Goal: Navigation & Orientation: Find specific page/section

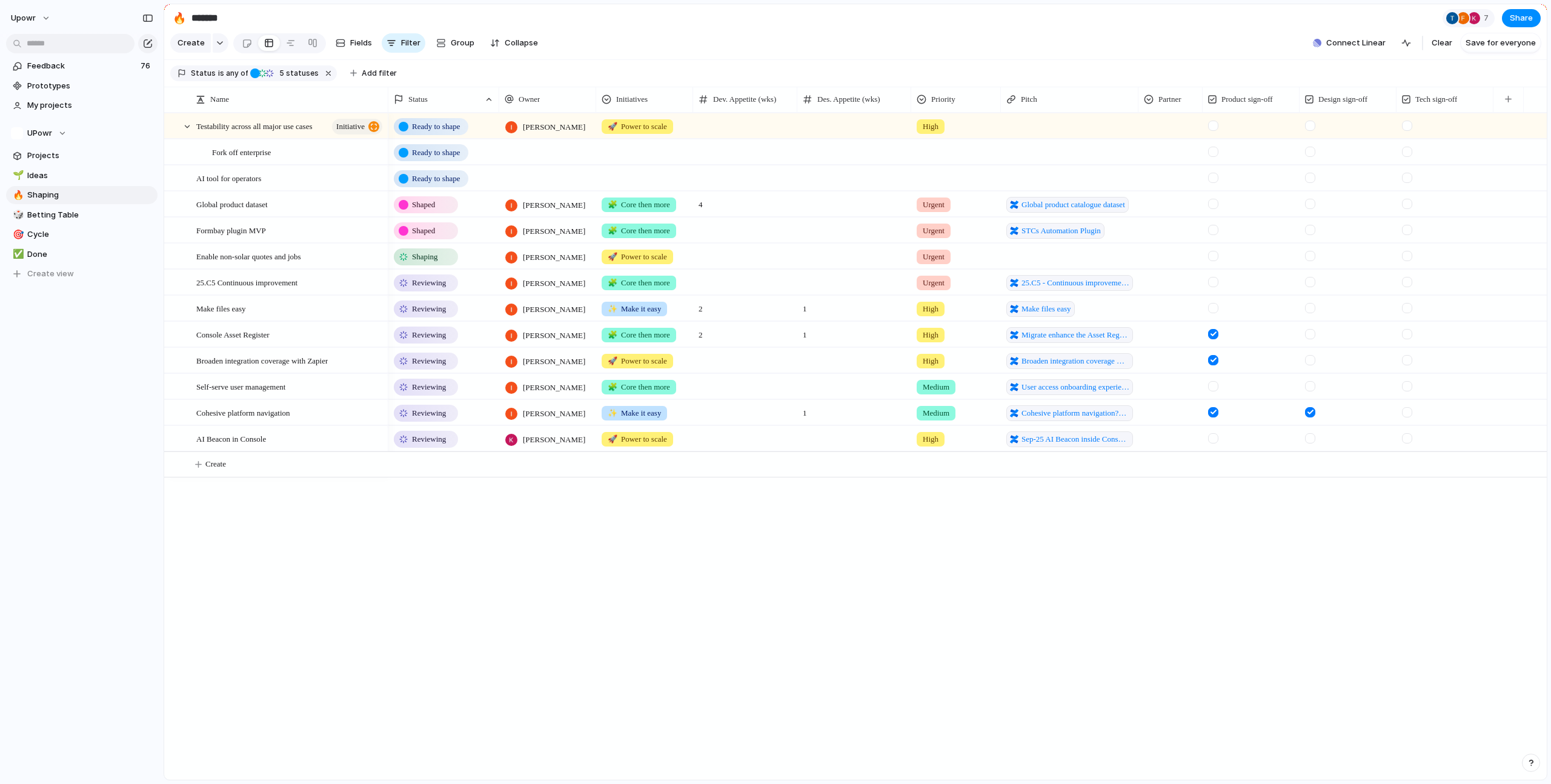
click at [544, 161] on div at bounding box center [547, 151] width 97 height 24
drag, startPoint x: 553, startPoint y: 242, endPoint x: 545, endPoint y: 234, distance: 11.3
click at [545, 234] on ul "[PERSON_NAME] [PERSON_NAME] [PERSON_NAME] [PERSON_NAME] [PERSON_NAME] [PERSON_N…" at bounding box center [551, 268] width 104 height 142
click at [545, 234] on span "[PERSON_NAME]" at bounding box center [554, 230] width 62 height 12
click at [542, 182] on div at bounding box center [547, 177] width 97 height 24
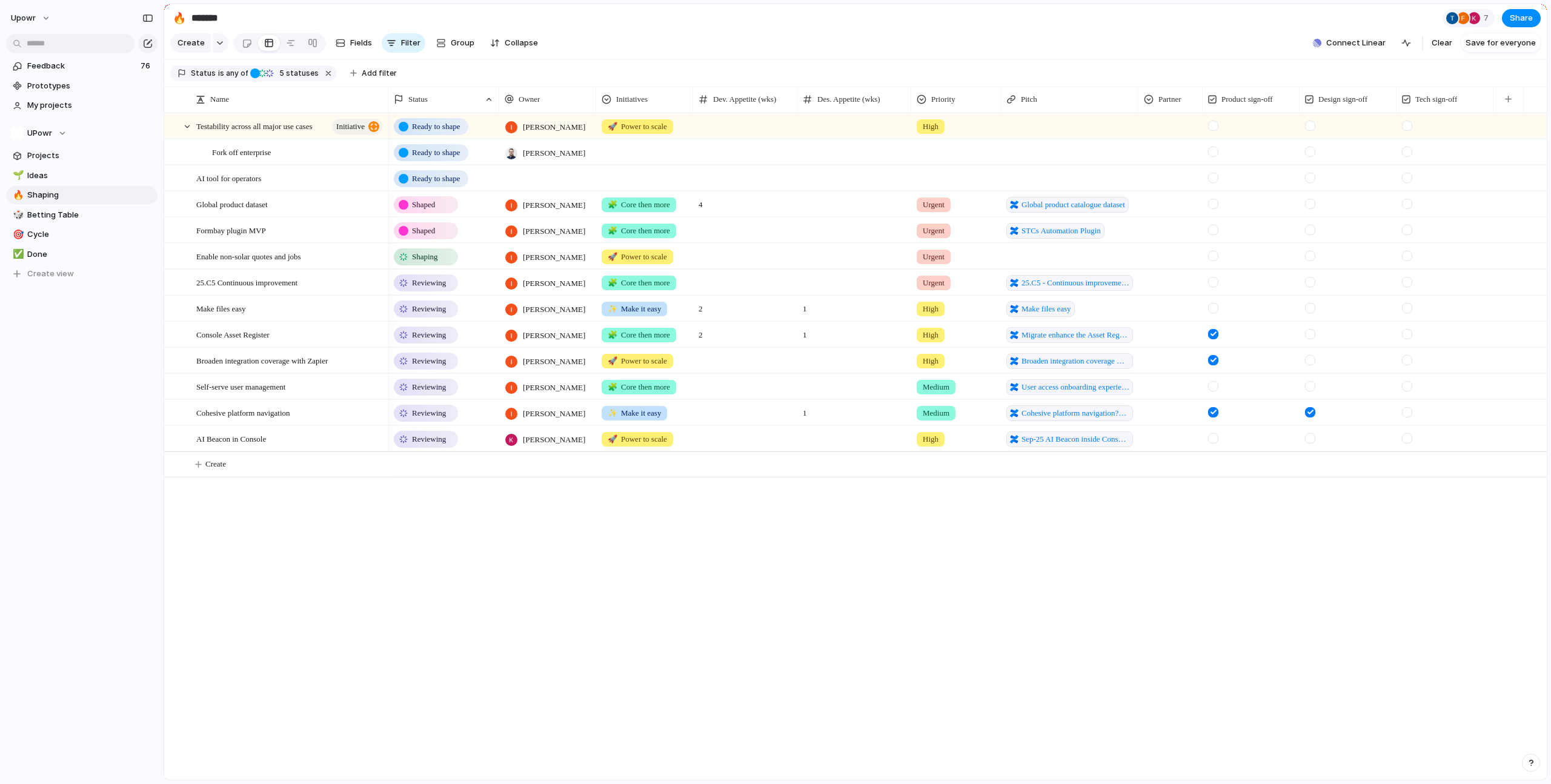
click at [542, 135] on div "[PERSON_NAME] [PERSON_NAME] [PERSON_NAME] [PERSON_NAME] [PERSON_NAME] [PERSON_N…" at bounding box center [776, 392] width 1551 height 784
click at [542, 133] on span "[PERSON_NAME]" at bounding box center [554, 127] width 63 height 12
click at [538, 318] on span "No Owner" at bounding box center [543, 321] width 37 height 12
click at [538, 187] on div at bounding box center [547, 177] width 97 height 24
click at [539, 236] on span "[PERSON_NAME]" at bounding box center [554, 237] width 62 height 12
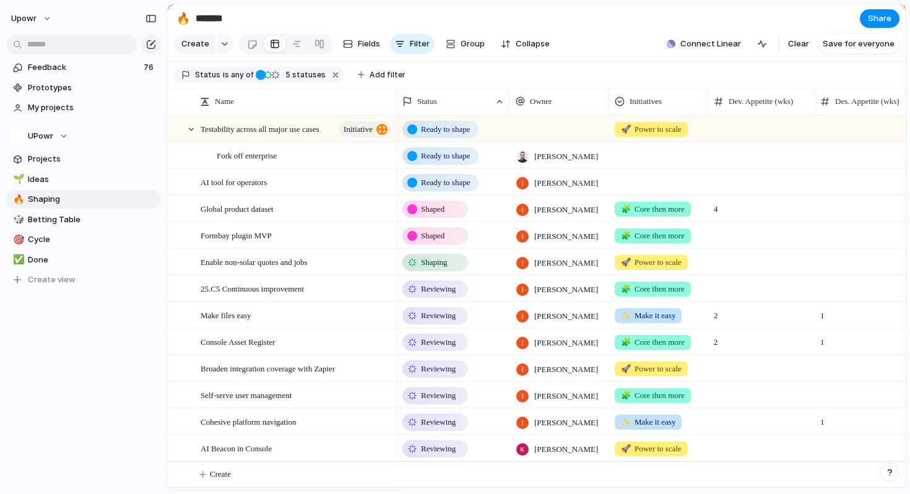
click at [444, 161] on span "Ready to shape" at bounding box center [445, 156] width 49 height 12
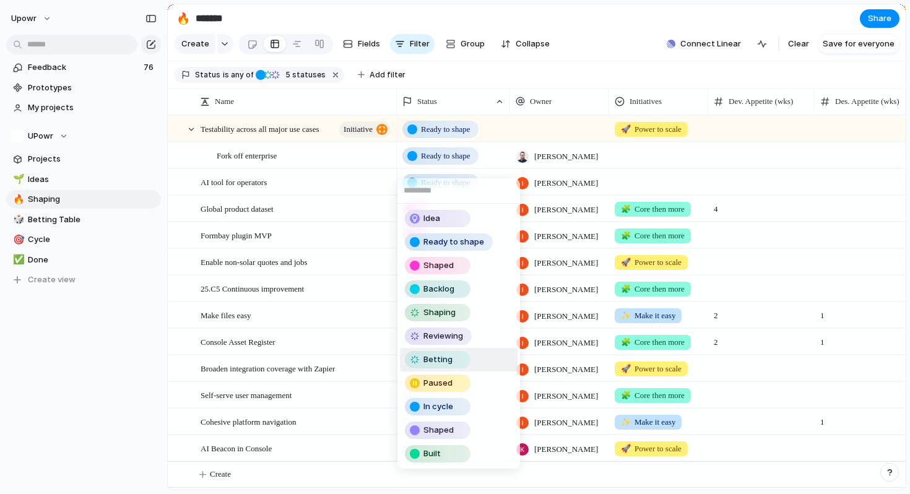
click at [445, 358] on span "Betting" at bounding box center [437, 359] width 29 height 12
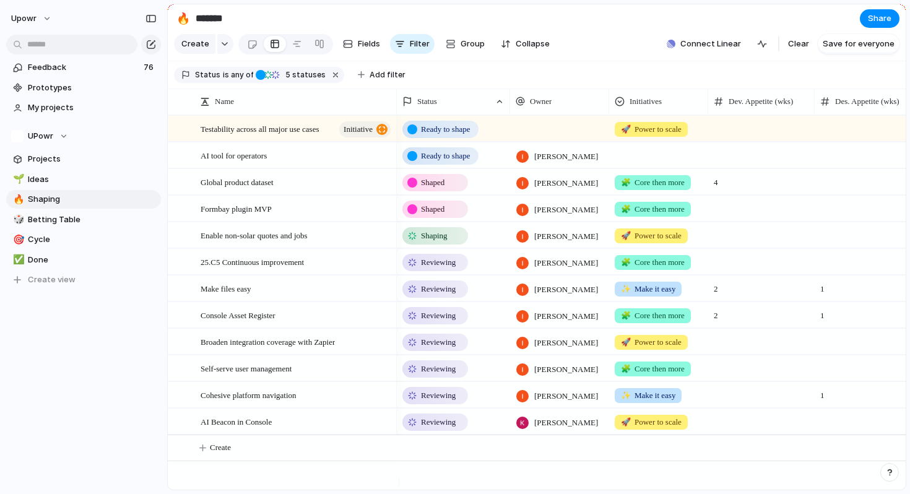
click at [434, 190] on div "Shaped" at bounding box center [434, 182] width 63 height 15
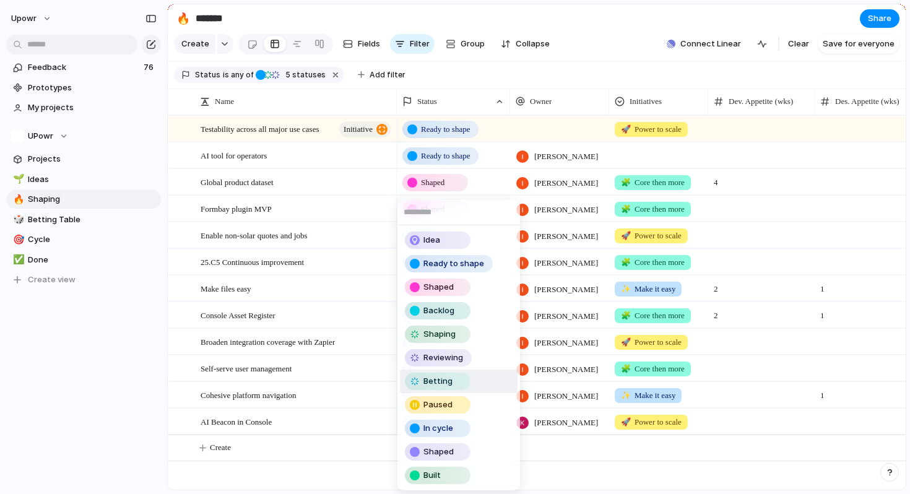
click at [441, 383] on span "Betting" at bounding box center [437, 381] width 29 height 12
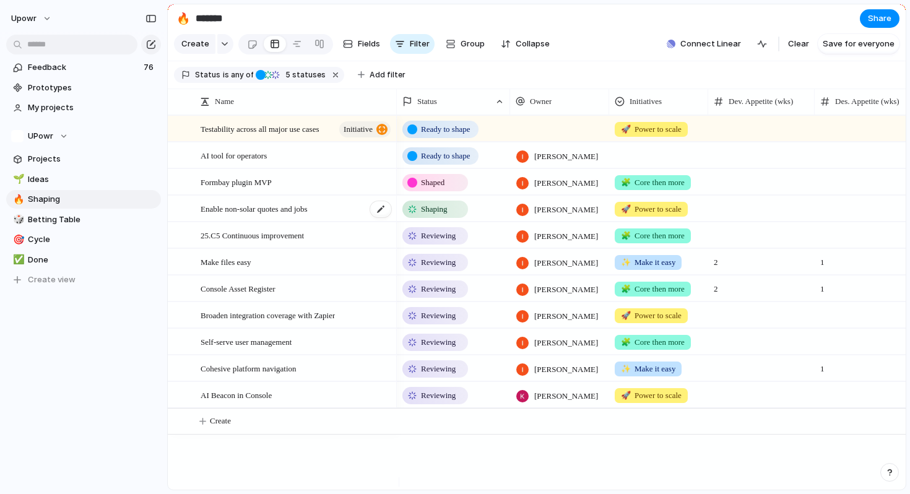
click at [358, 209] on div "Enable non-solar quotes and jobs" at bounding box center [296, 208] width 192 height 25
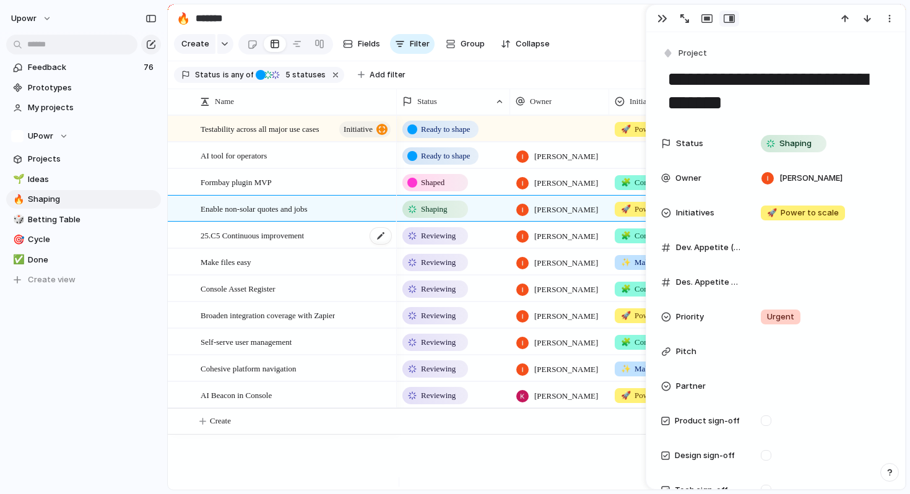
click at [342, 248] on div "25.C5 Continuous improvement" at bounding box center [296, 235] width 192 height 25
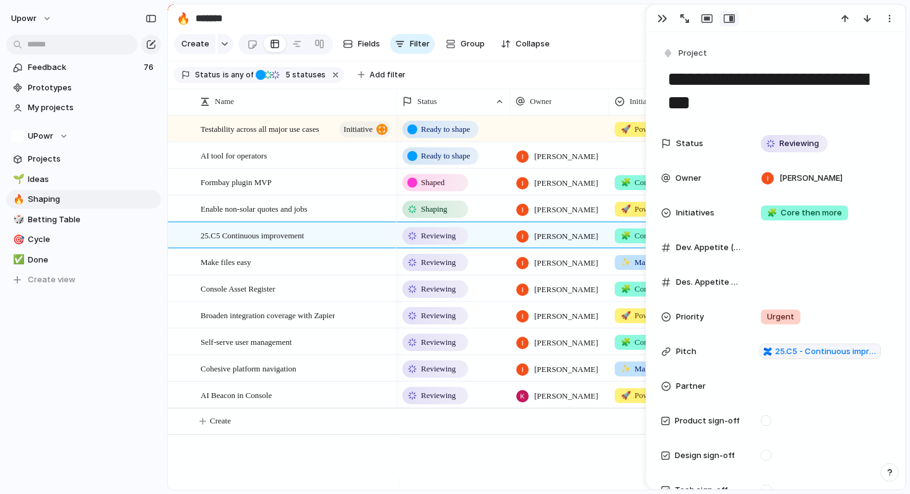
click at [460, 243] on div "Reviewing" at bounding box center [434, 235] width 63 height 15
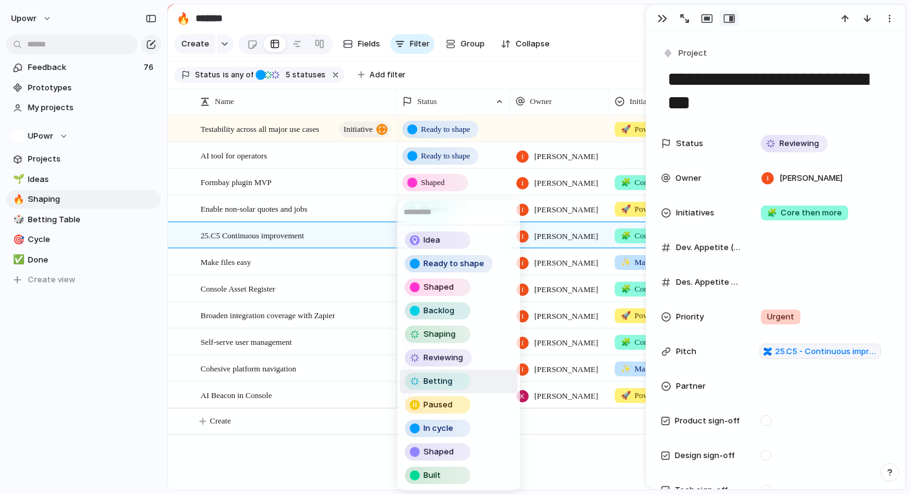
click at [438, 384] on span "Betting" at bounding box center [437, 381] width 29 height 12
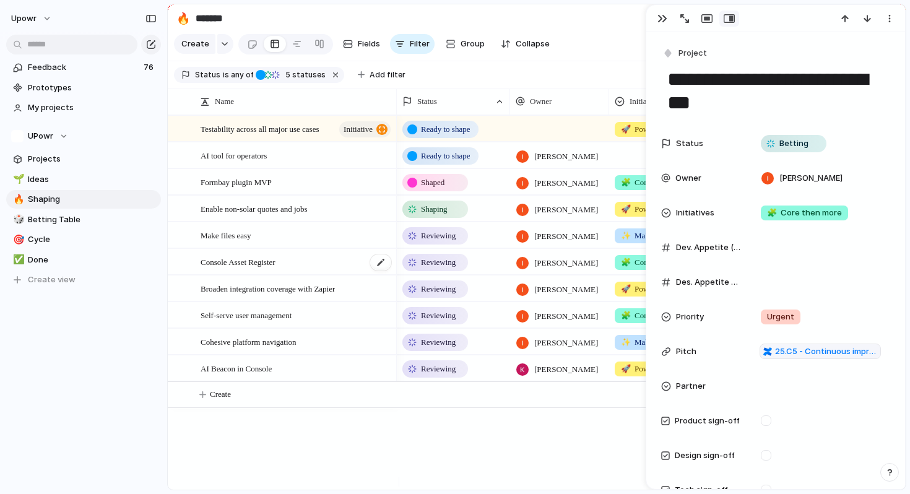
click at [234, 269] on span "Console Asset Register" at bounding box center [237, 261] width 75 height 14
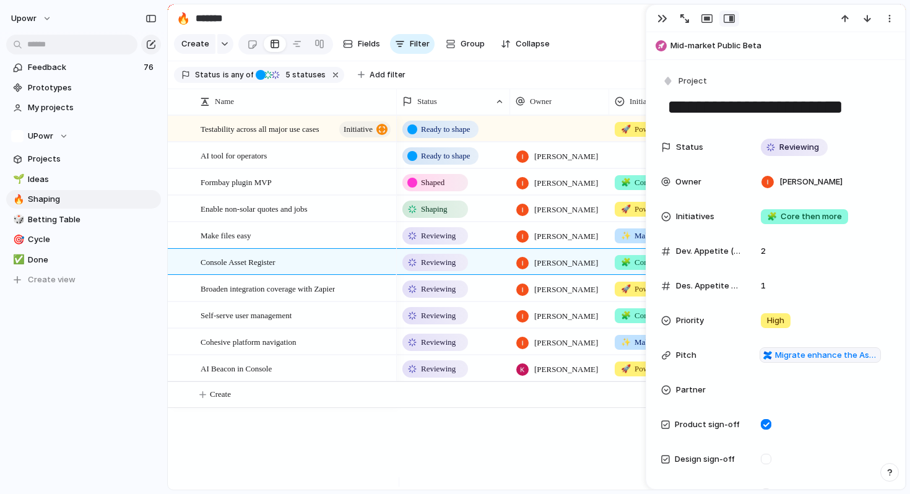
click at [452, 270] on div "Reviewing" at bounding box center [434, 262] width 63 height 15
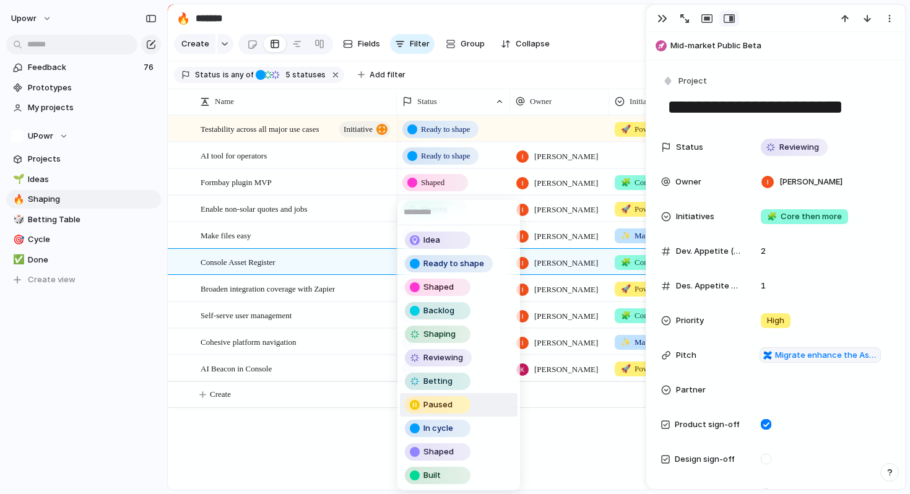
click at [319, 431] on div "Idea Ready to shape Shaped Backlog Shaping Reviewing Betting Paused In cycle Sh…" at bounding box center [455, 247] width 910 height 494
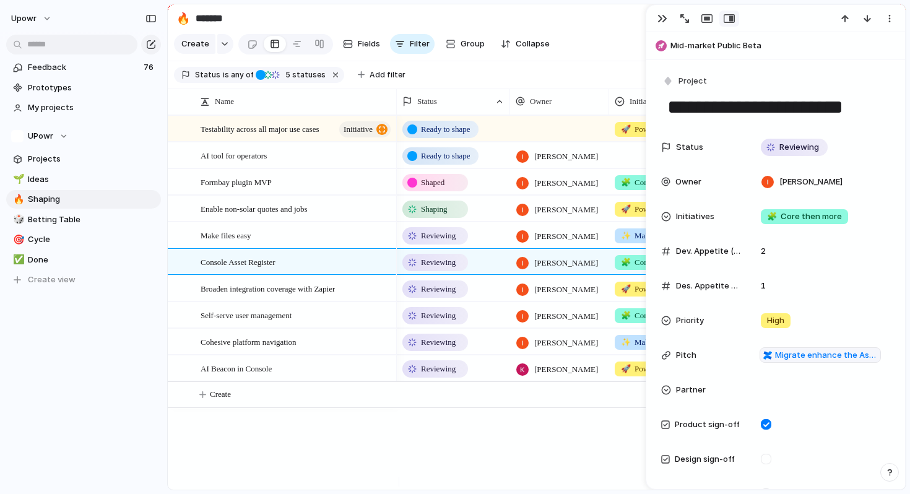
click at [444, 269] on span "Reviewing" at bounding box center [438, 262] width 35 height 12
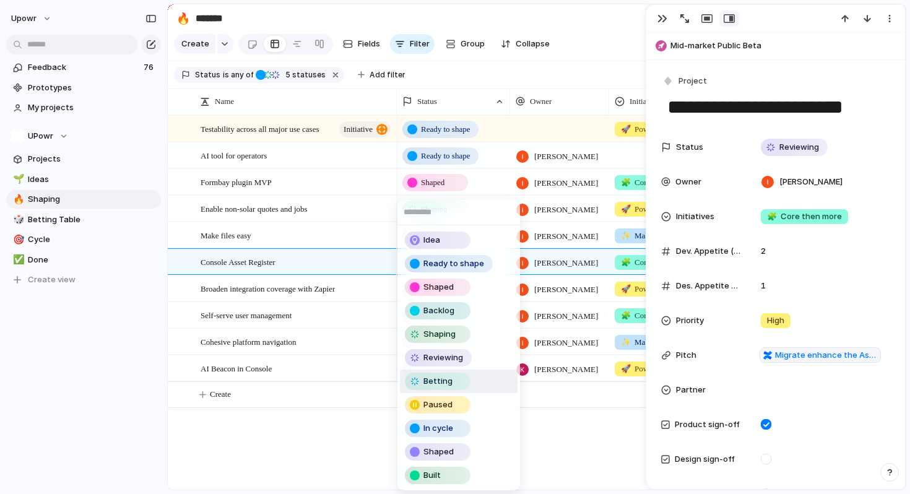
click at [444, 379] on span "Betting" at bounding box center [437, 381] width 29 height 12
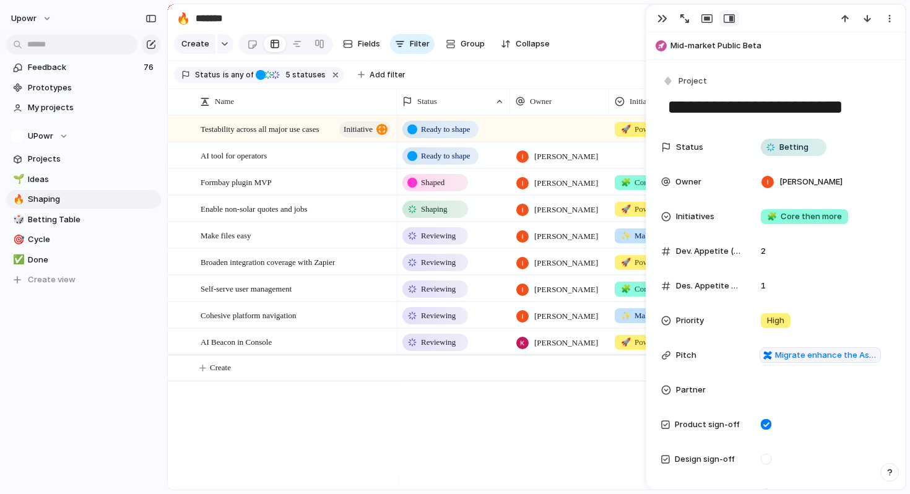
click at [445, 269] on span "Reviewing" at bounding box center [438, 262] width 35 height 12
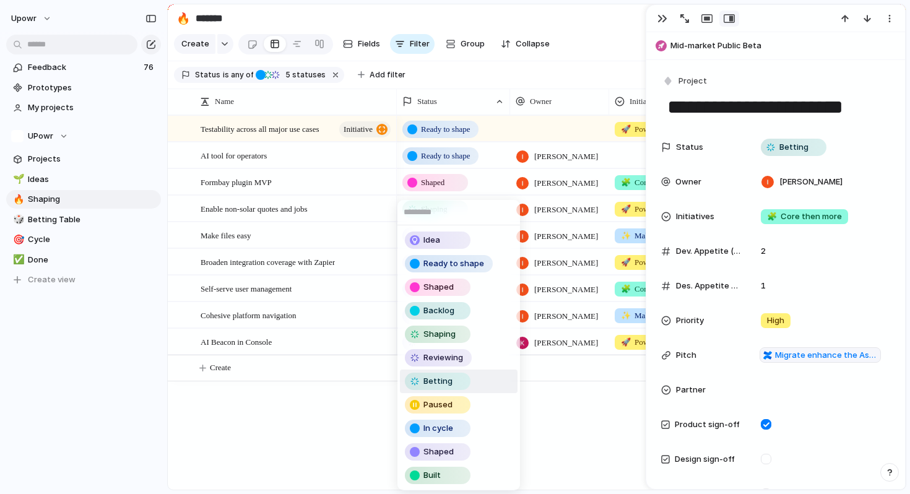
click at [446, 379] on span "Betting" at bounding box center [437, 381] width 29 height 12
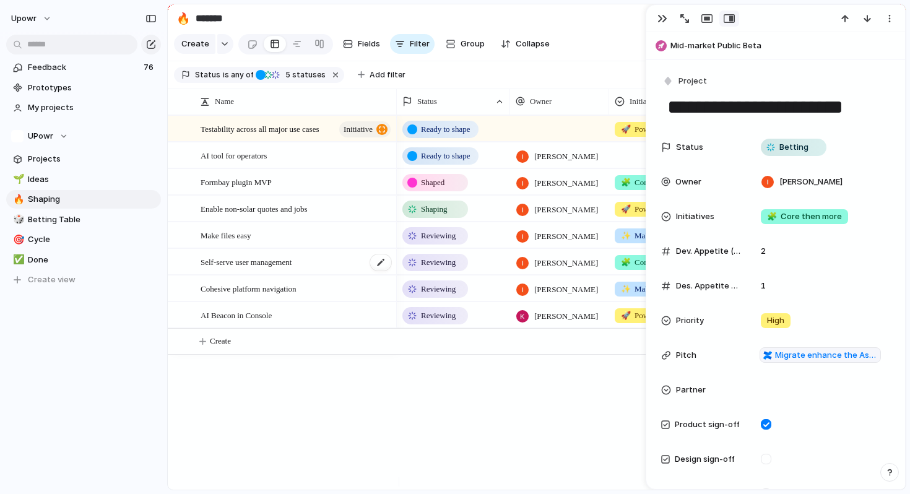
click at [283, 268] on span "Self-serve user management" at bounding box center [245, 261] width 91 height 14
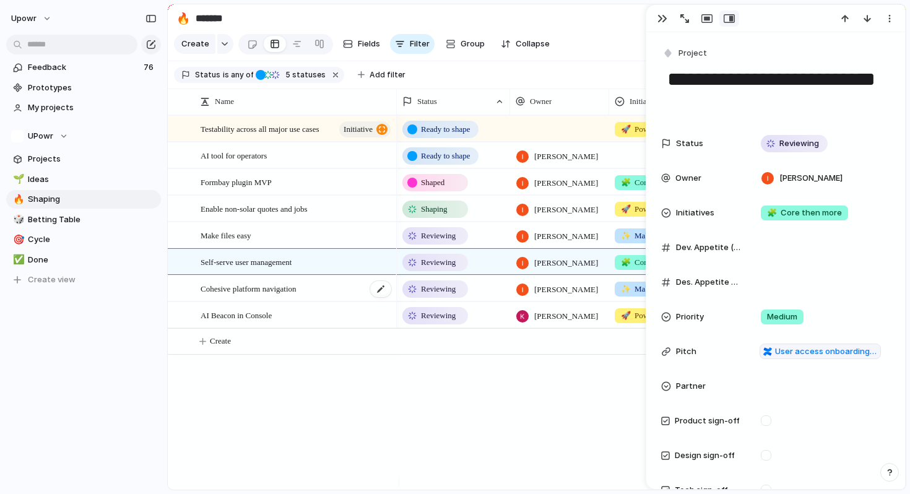
click at [296, 295] on span "Cohesive platform navigation" at bounding box center [248, 288] width 96 height 14
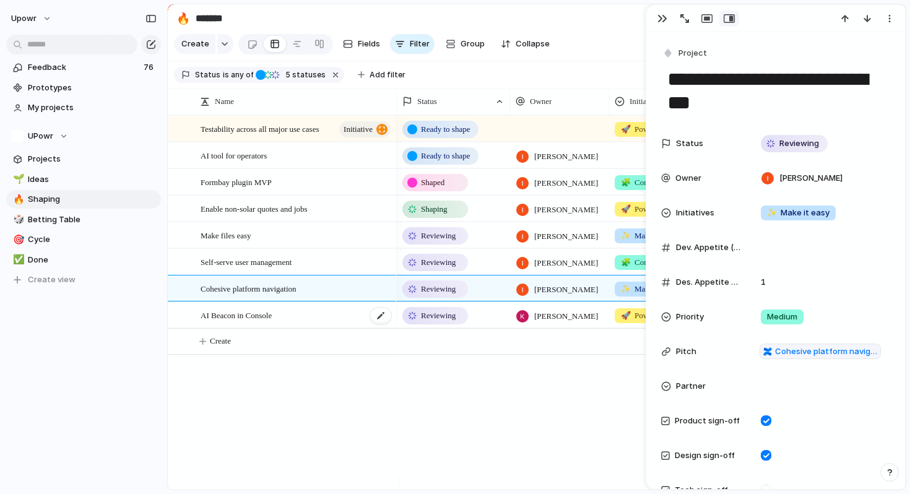
click at [306, 319] on div "AI Beacon in Console" at bounding box center [296, 315] width 192 height 25
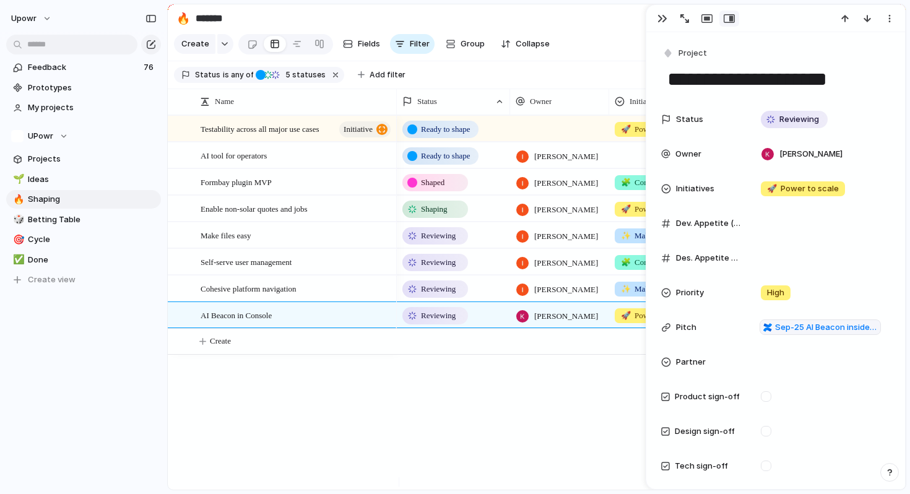
click at [431, 322] on span "Reviewing" at bounding box center [438, 315] width 35 height 12
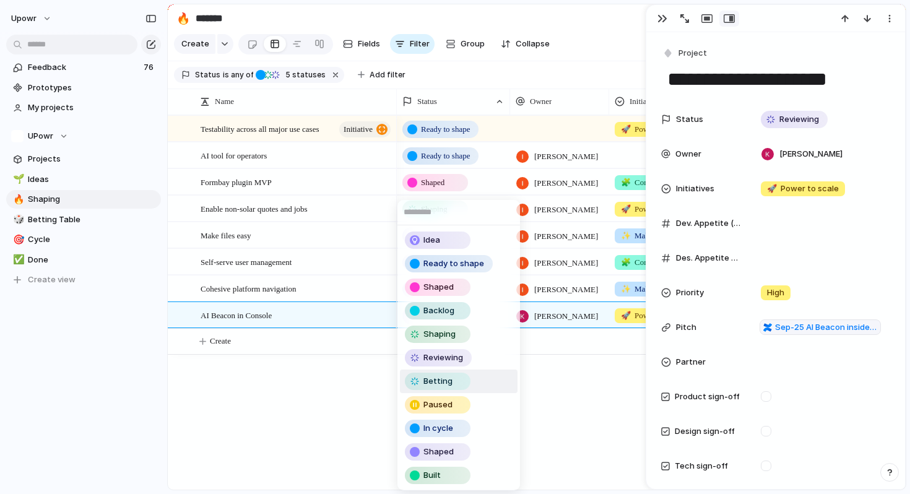
click at [444, 380] on span "Betting" at bounding box center [437, 381] width 29 height 12
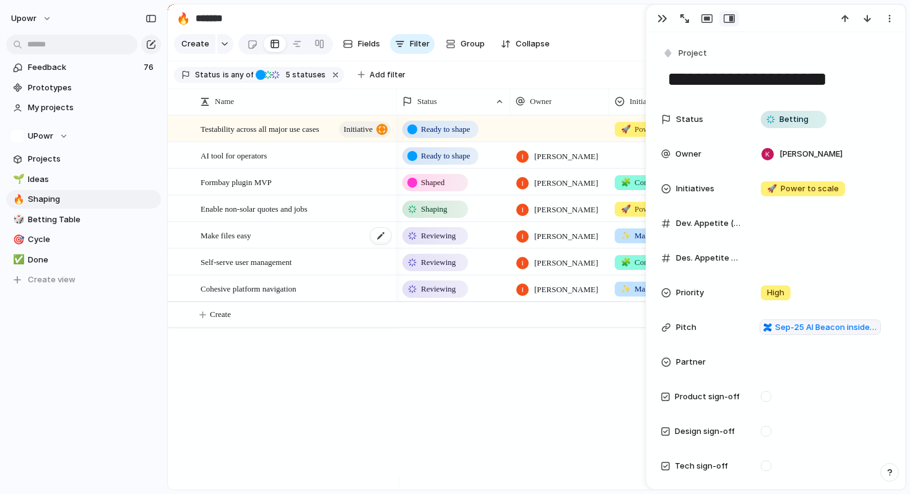
click at [243, 242] on span "Make files easy" at bounding box center [225, 235] width 51 height 14
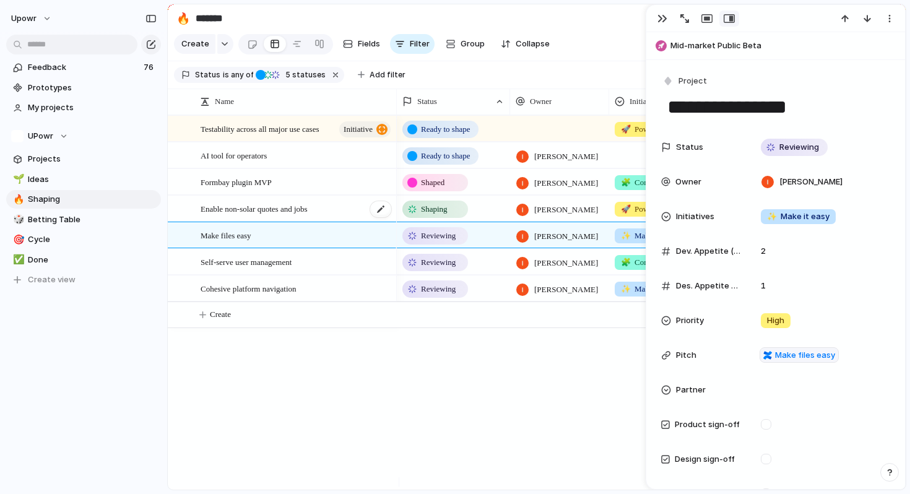
click at [249, 215] on span "Enable non-solar quotes and jobs" at bounding box center [253, 208] width 107 height 14
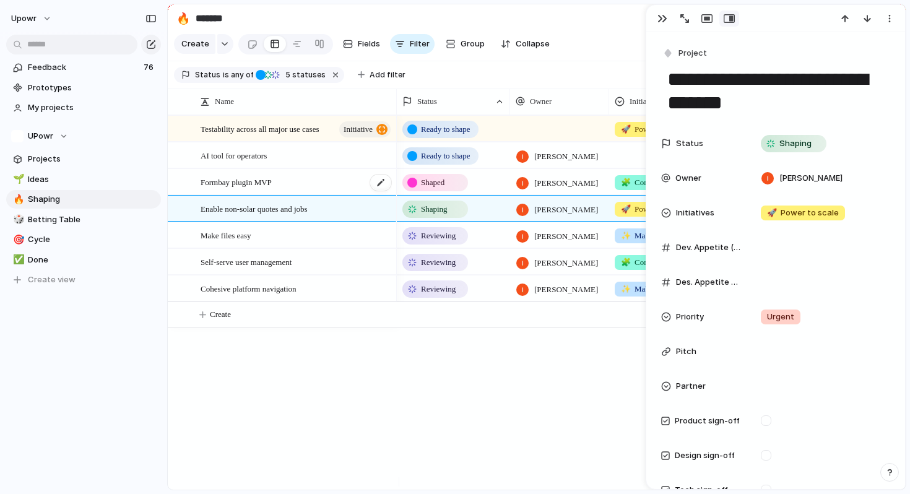
click at [250, 189] on span "Formbay plugin MVP" at bounding box center [235, 181] width 71 height 14
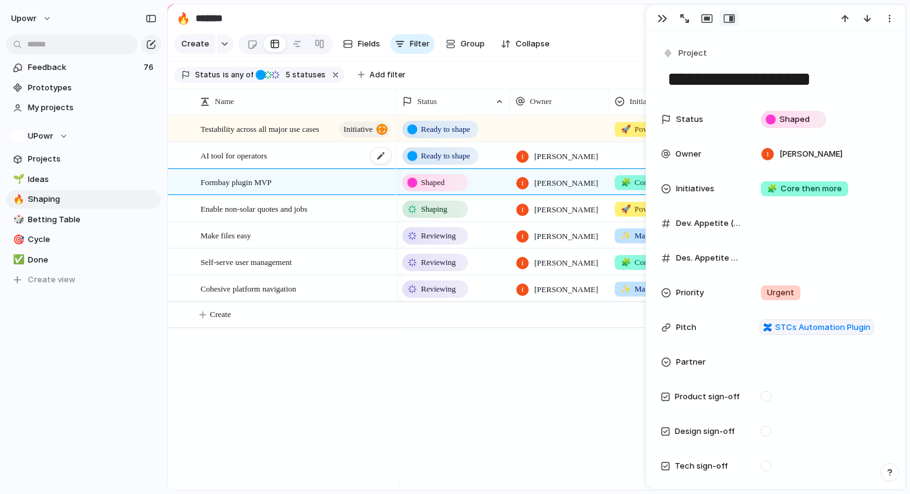
click at [253, 168] on div "AI tool for operators" at bounding box center [296, 155] width 192 height 25
type textarea "**********"
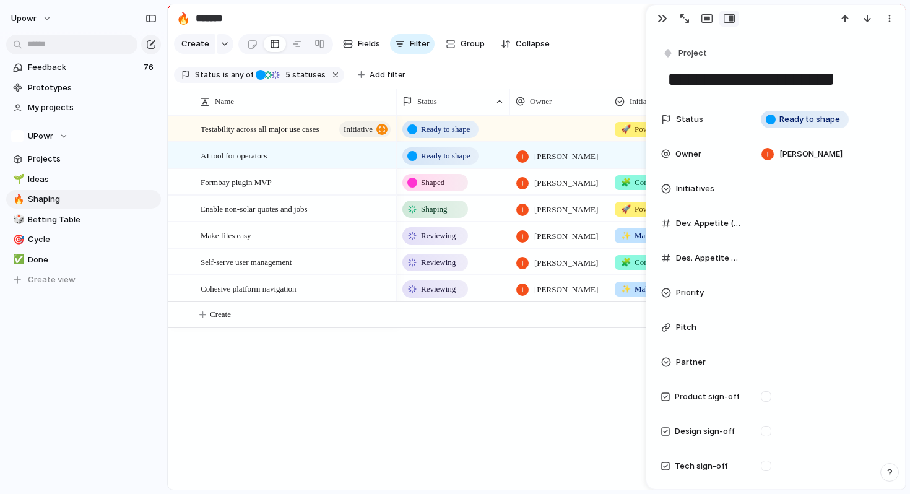
click at [234, 382] on div "Testability across all major use cases initiative AI tool for operators Formbay…" at bounding box center [537, 302] width 738 height 374
click at [662, 22] on div "button" at bounding box center [662, 19] width 10 height 10
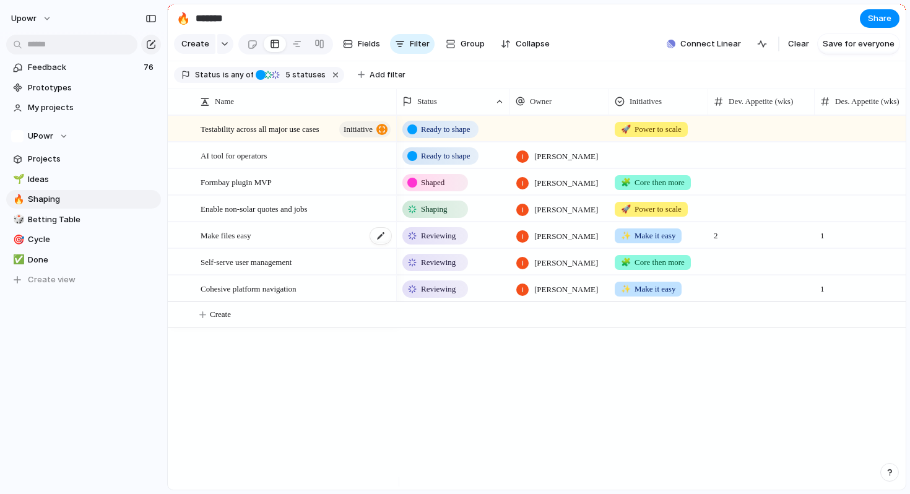
click at [291, 245] on div "Make files easy" at bounding box center [296, 235] width 192 height 25
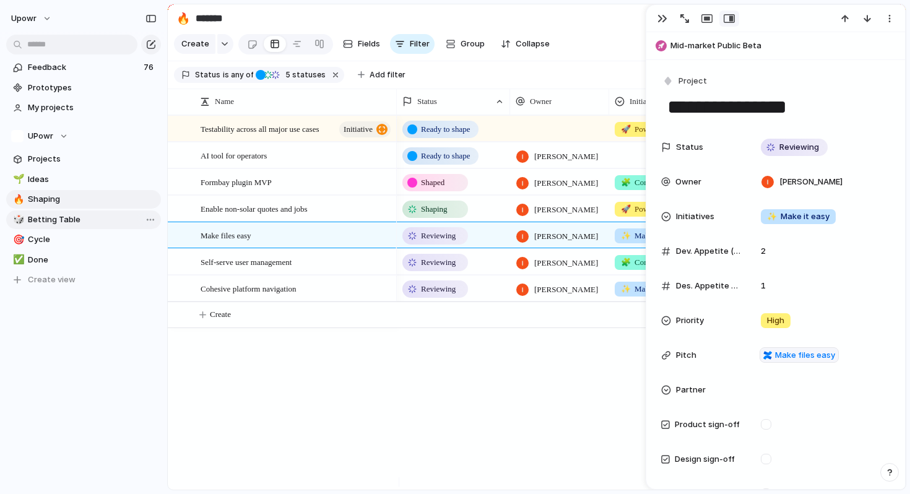
click at [58, 225] on span "Betting Table" at bounding box center [92, 219] width 129 height 12
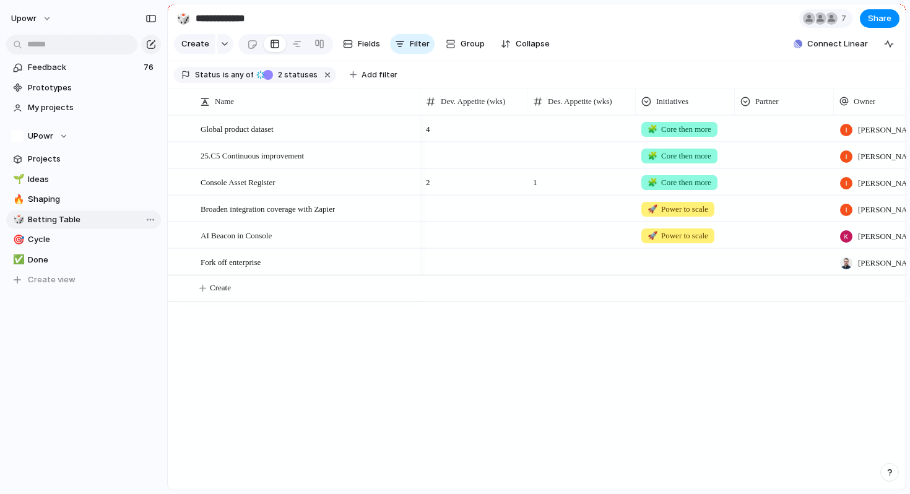
type input "**********"
click at [331, 165] on div "25.C5 Continuous improvement" at bounding box center [307, 155] width 215 height 25
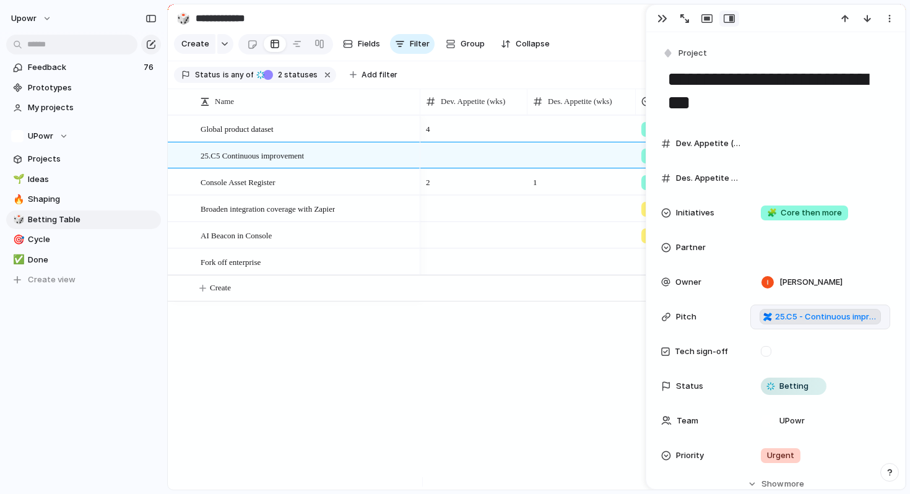
click at [799, 320] on span "25.C5 - Continuous improvement pitch items" at bounding box center [826, 317] width 102 height 12
click at [660, 19] on div "button" at bounding box center [662, 19] width 10 height 10
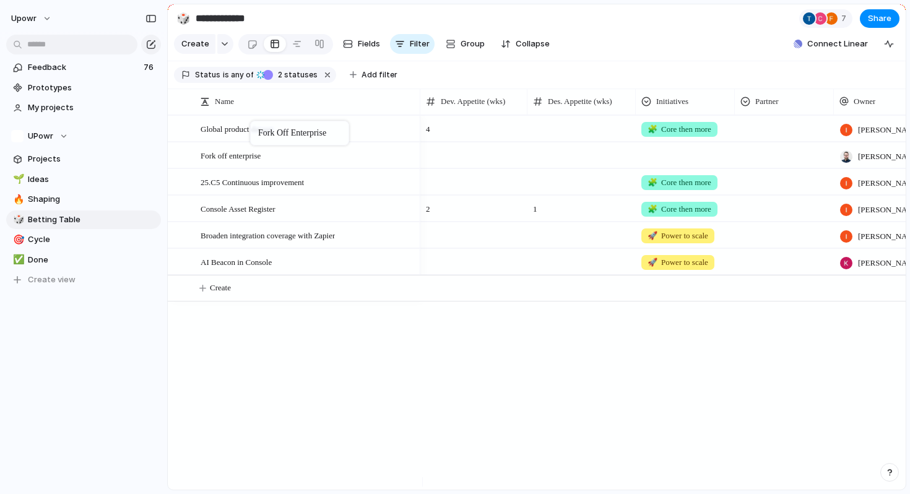
drag, startPoint x: 327, startPoint y: 267, endPoint x: 256, endPoint y: 123, distance: 160.5
drag, startPoint x: 256, startPoint y: 140, endPoint x: 254, endPoint y: 173, distance: 32.2
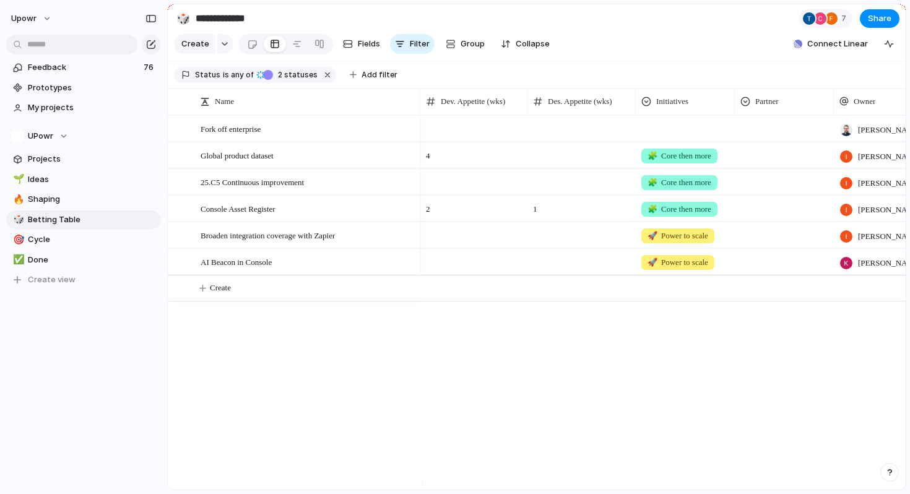
click at [663, 347] on div "4 🧩 Core then more Ivy Lu Global product catalogue dataset 🧩 Core then more Ivy…" at bounding box center [662, 302] width 485 height 374
click at [147, 22] on div "button" at bounding box center [150, 18] width 11 height 9
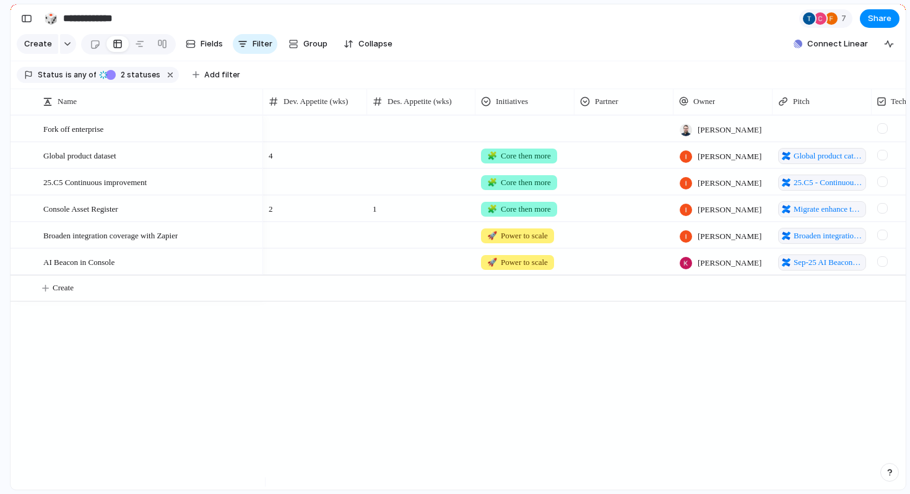
click at [363, 113] on div at bounding box center [366, 101] width 6 height 26
click at [368, 405] on div "4 🧩 Core then more Ivy Lu Global product catalogue dataset Betting 🧩 Core then …" at bounding box center [584, 302] width 642 height 374
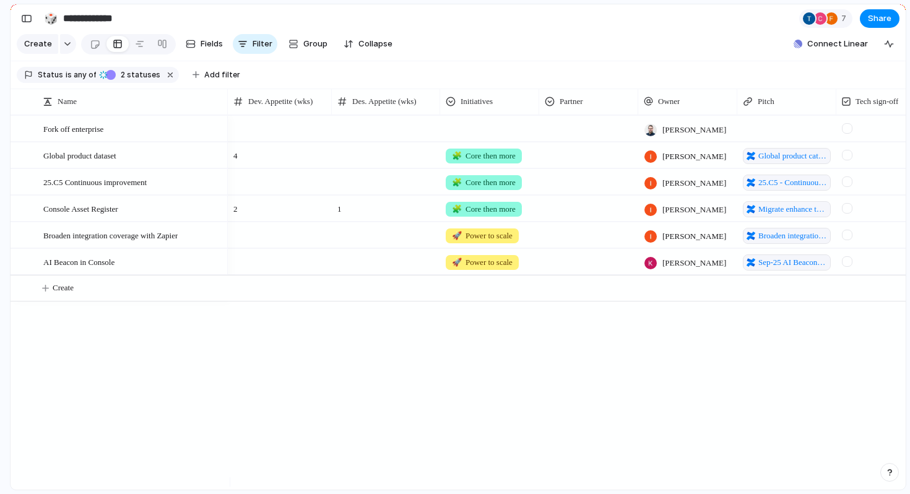
drag, startPoint x: 260, startPoint y: 116, endPoint x: 225, endPoint y: 116, distance: 35.3
click at [225, 114] on div at bounding box center [227, 101] width 6 height 26
click at [23, 187] on div at bounding box center [20, 182] width 9 height 9
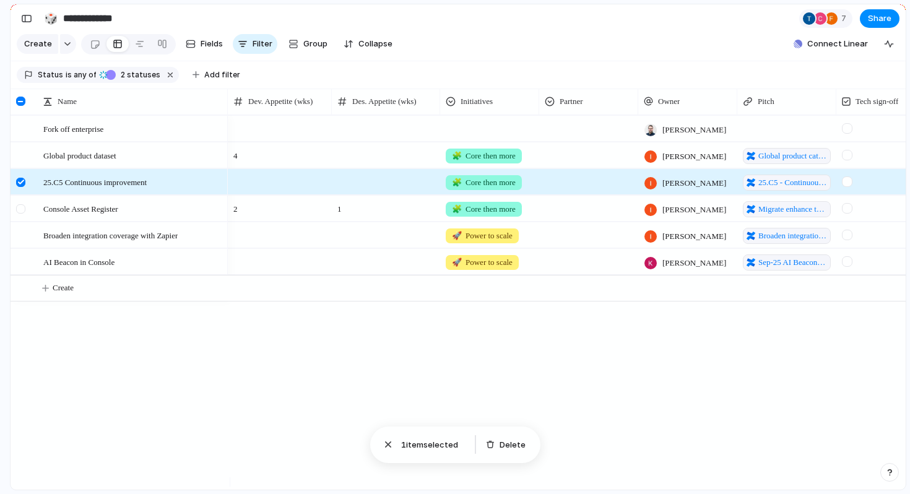
click at [23, 211] on div at bounding box center [22, 212] width 22 height 33
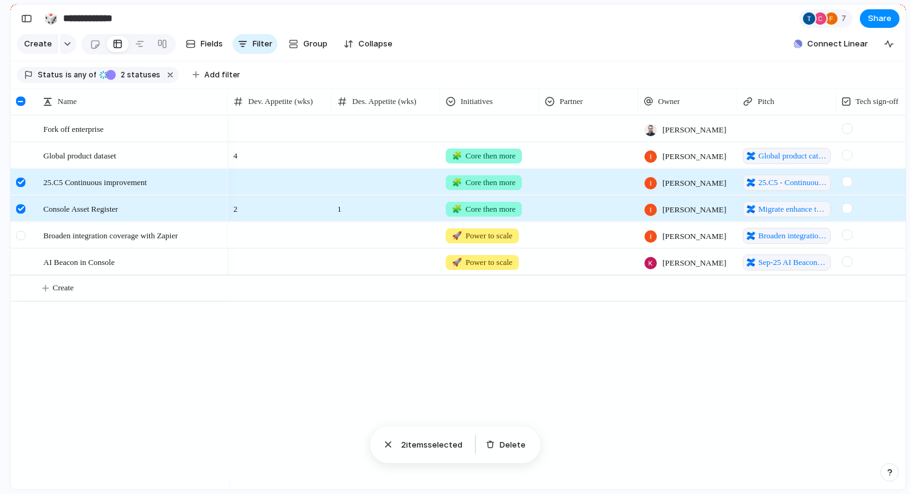
click at [22, 239] on div at bounding box center [20, 235] width 9 height 9
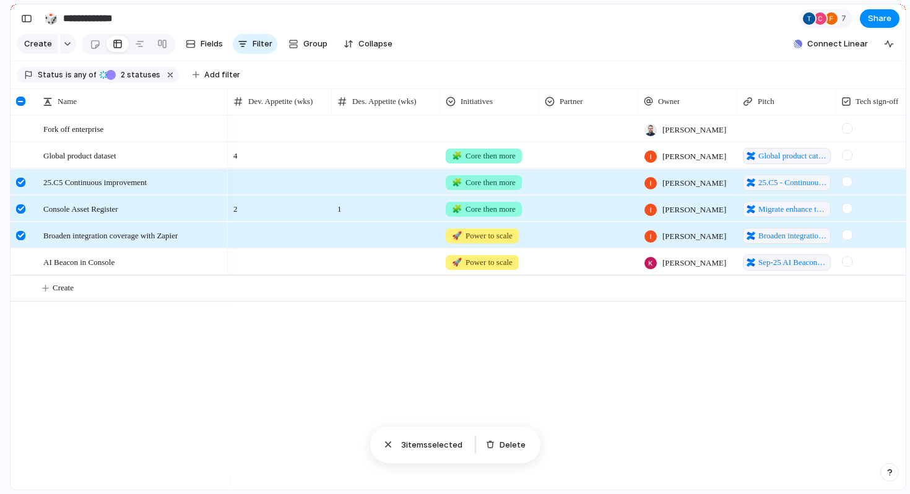
click at [22, 106] on div at bounding box center [20, 101] width 9 height 9
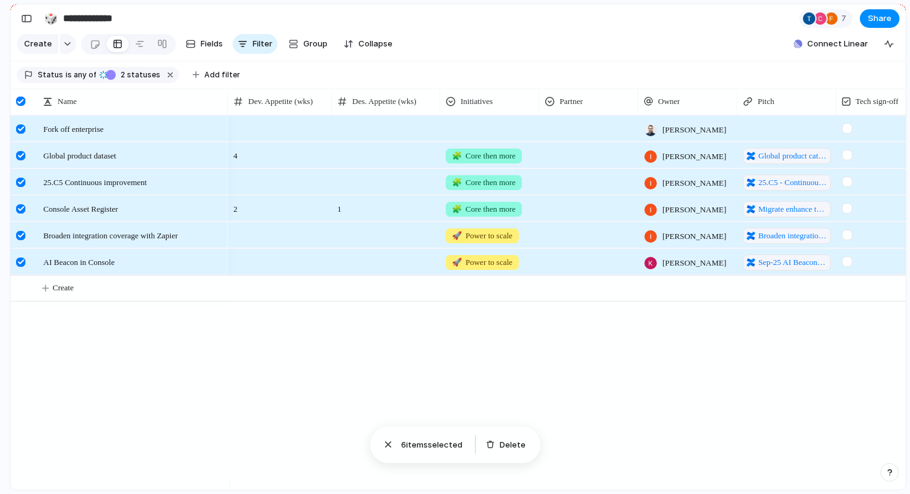
click at [22, 106] on div at bounding box center [20, 101] width 9 height 9
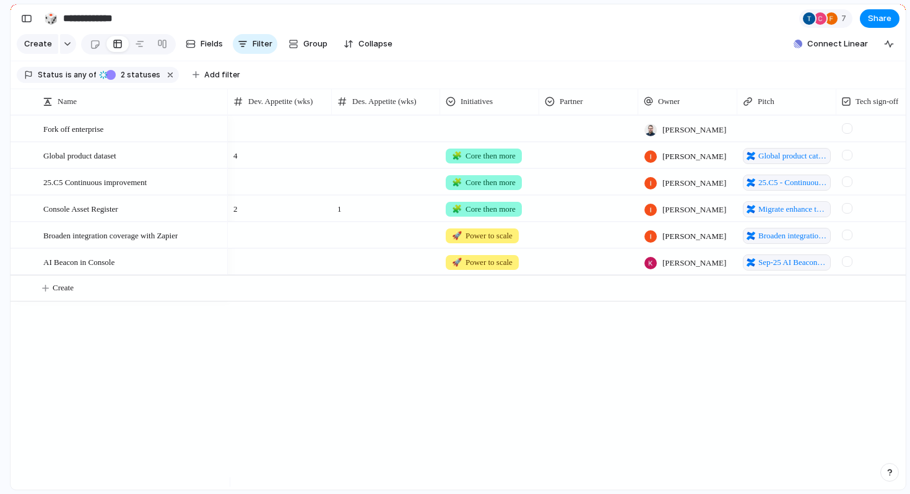
click at [41, 385] on div "Global product dataset 25.C5 Continuous improvement Console Asset Register Broa…" at bounding box center [458, 302] width 895 height 374
click at [146, 242] on span "Broaden integration coverage with Zapier" at bounding box center [110, 235] width 134 height 14
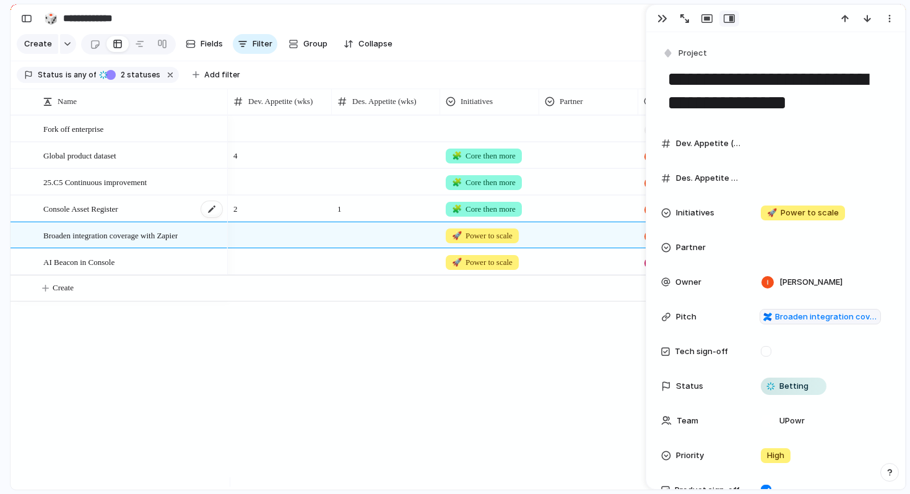
click at [144, 212] on div "Console Asset Register" at bounding box center [133, 208] width 180 height 25
type textarea "**********"
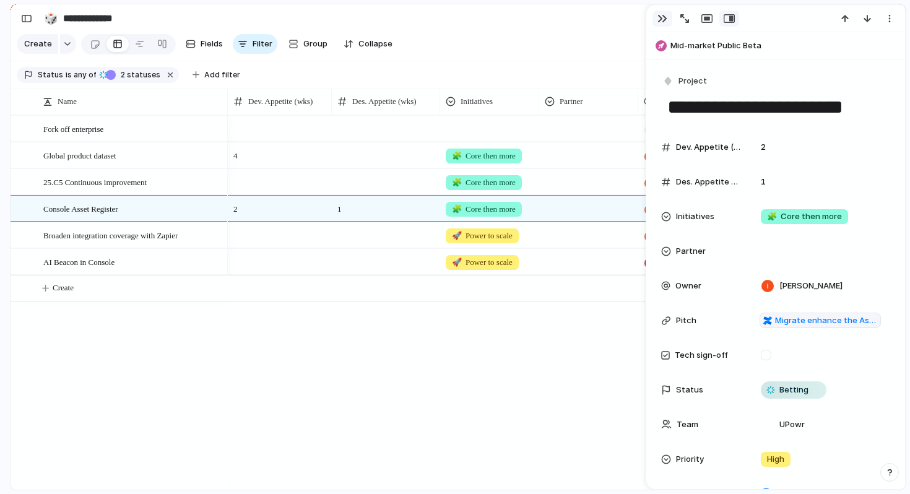
click at [661, 13] on button "button" at bounding box center [662, 19] width 20 height 16
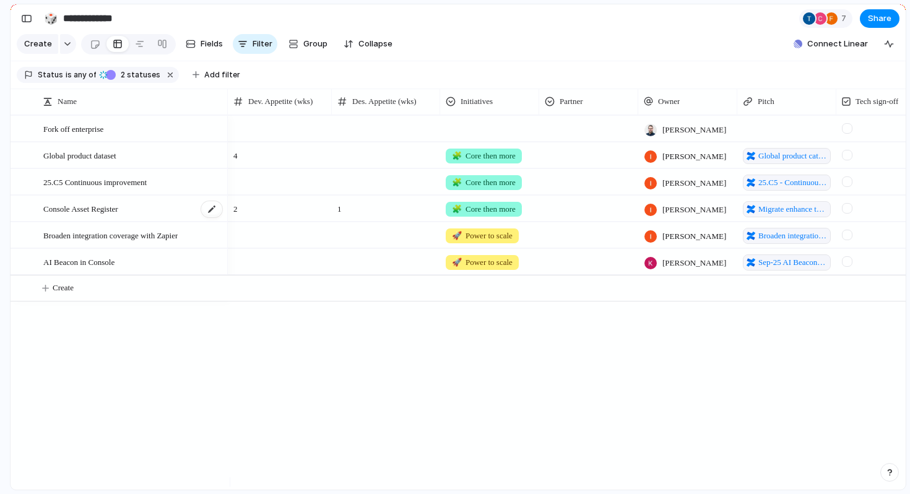
click at [163, 218] on div "Console Asset Register" at bounding box center [133, 208] width 180 height 25
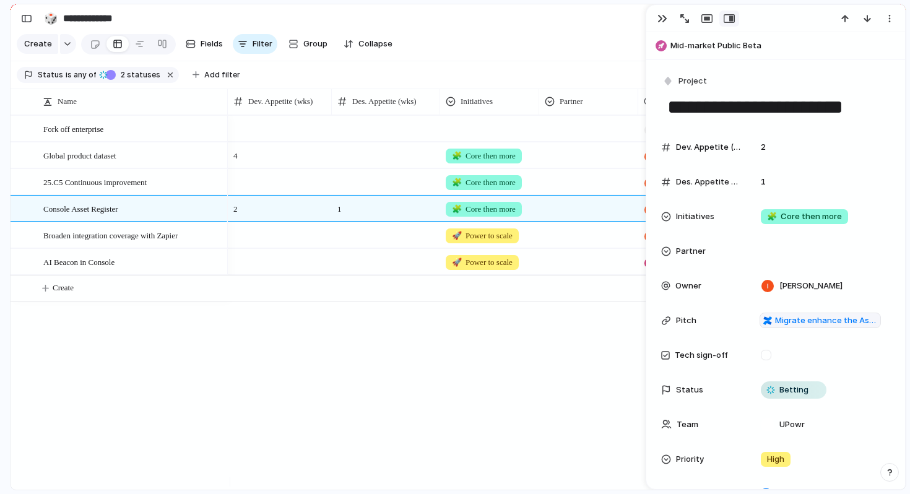
click at [325, 356] on div "4 🧩 Core then more Ivy Lu Global product catalogue dataset Betting 🧩 Core then …" at bounding box center [567, 302] width 678 height 374
click at [660, 14] on div "button" at bounding box center [662, 19] width 10 height 10
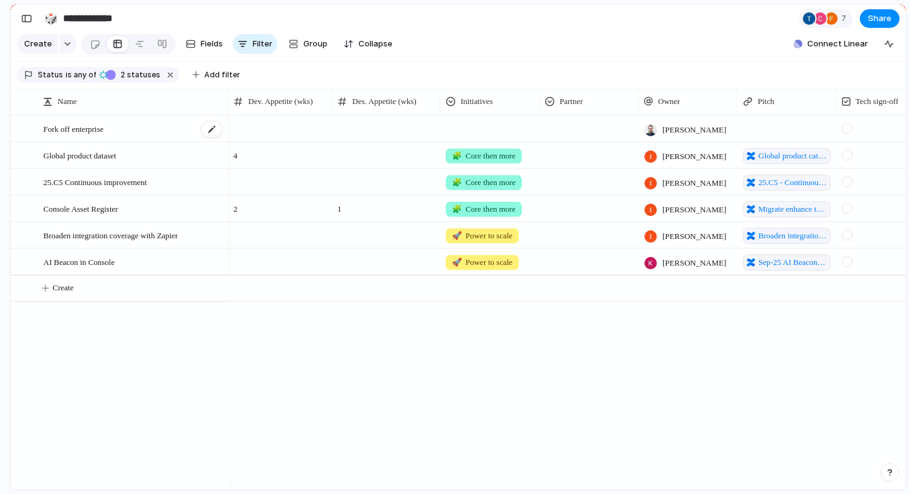
click at [137, 139] on div "Fork off enterprise" at bounding box center [133, 128] width 180 height 25
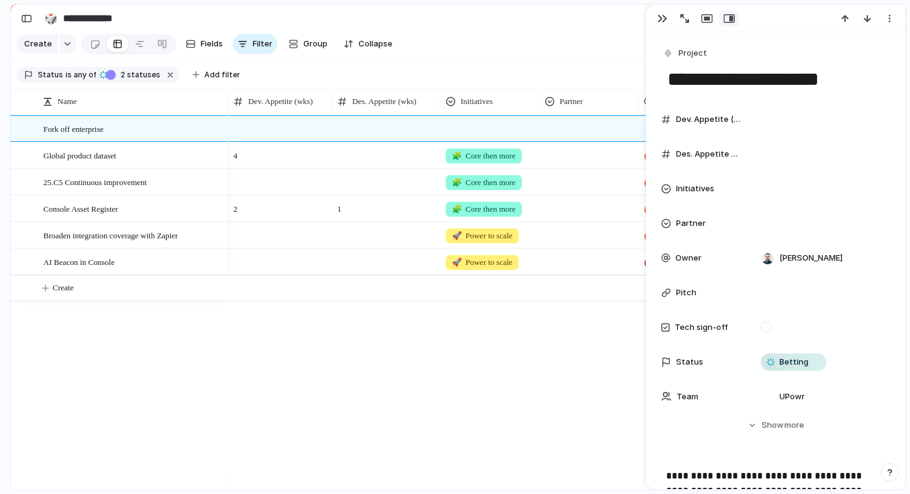
click at [247, 390] on div "4 🧩 Core then more Ivy Lu Global product catalogue dataset Betting 🧩 Core then …" at bounding box center [567, 302] width 678 height 374
click at [653, 23] on button "button" at bounding box center [662, 19] width 20 height 16
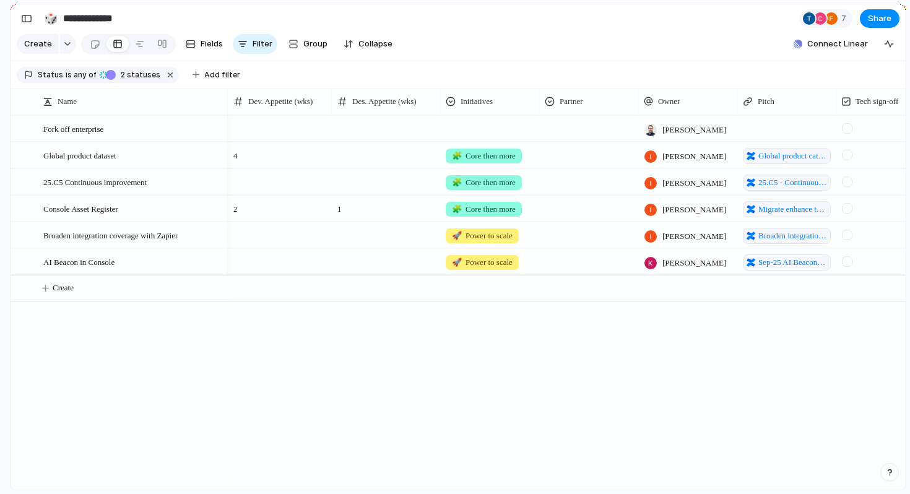
click at [397, 385] on div "4 🧩 Core then more Ivy Lu Global product catalogue dataset Betting 🧩 Core then …" at bounding box center [567, 302] width 678 height 374
click at [146, 189] on span "25.C5 Continuous improvement" at bounding box center [94, 181] width 103 height 14
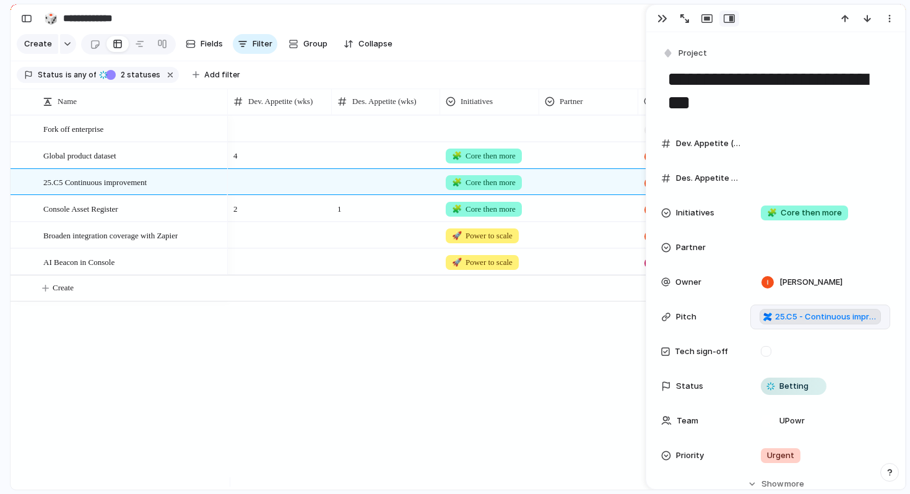
click at [810, 321] on span "25.C5 - Continuous improvement pitch items" at bounding box center [826, 317] width 102 height 12
click at [528, 366] on div "4 🧩 Core then more Ivy Lu Global product catalogue dataset Betting 🧩 Core then …" at bounding box center [567, 302] width 678 height 374
click at [662, 19] on div "button" at bounding box center [662, 19] width 10 height 10
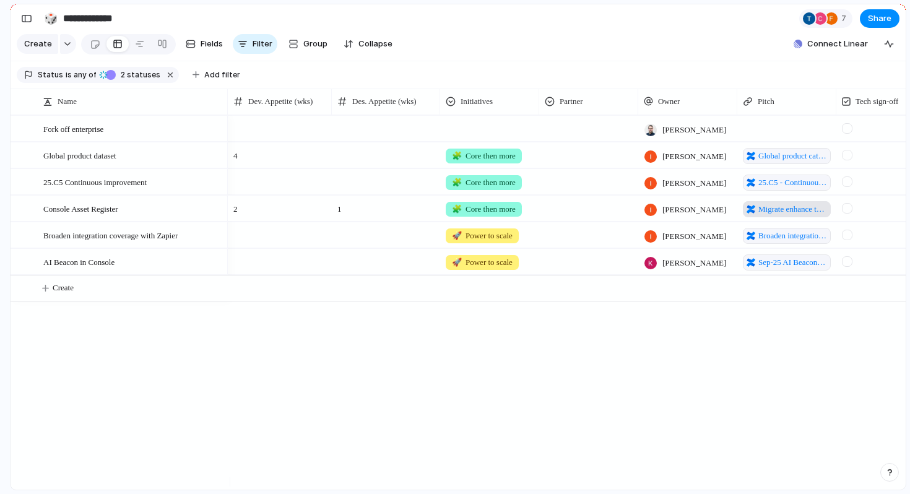
click at [787, 212] on span "Migrate enhance the Asset Register" at bounding box center [792, 209] width 69 height 12
